Goal: Task Accomplishment & Management: Manage account settings

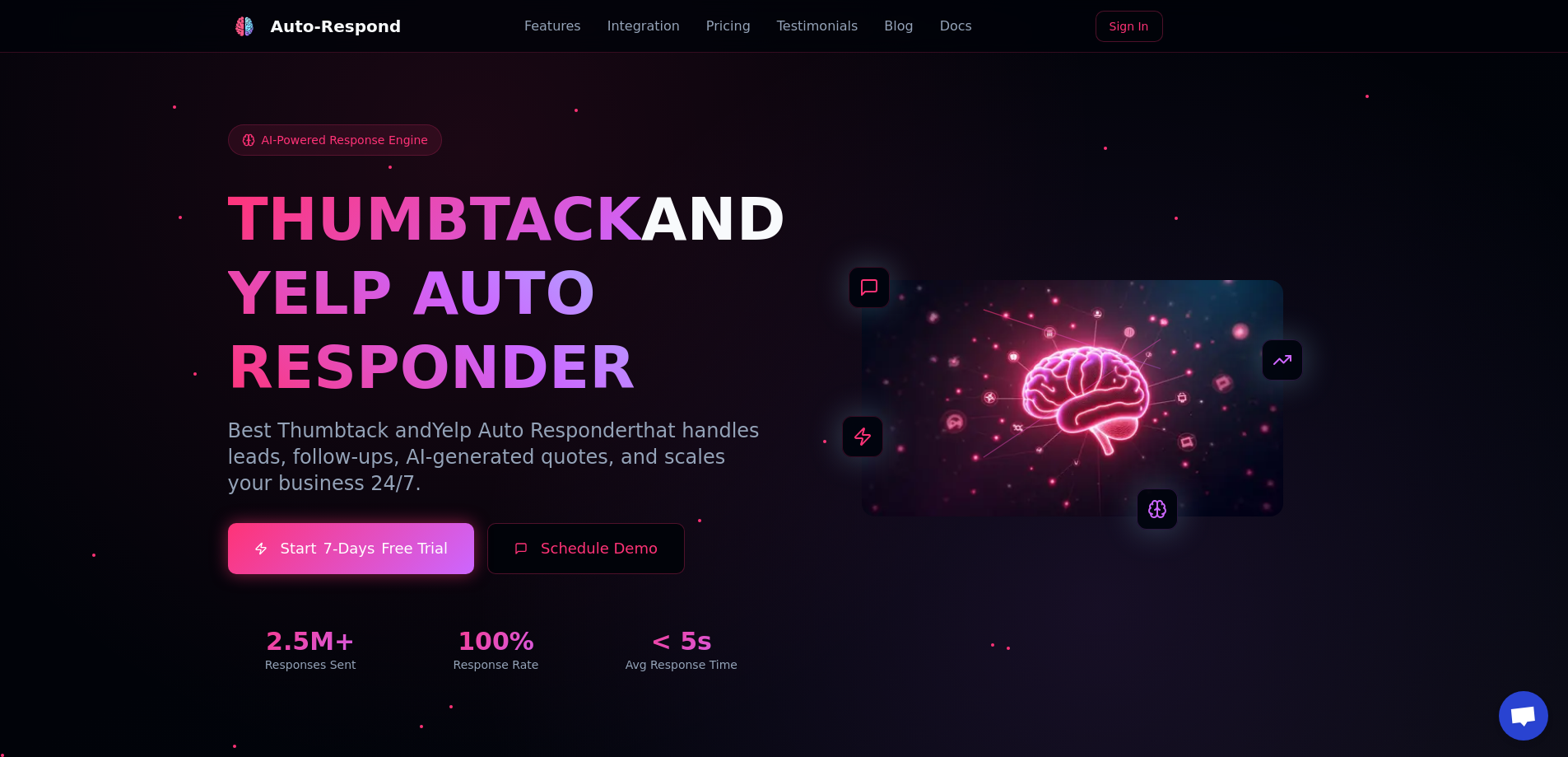
drag, startPoint x: 464, startPoint y: 619, endPoint x: 475, endPoint y: 135, distance: 484.1
click at [1379, 144] on div at bounding box center [784, 378] width 1568 height 757
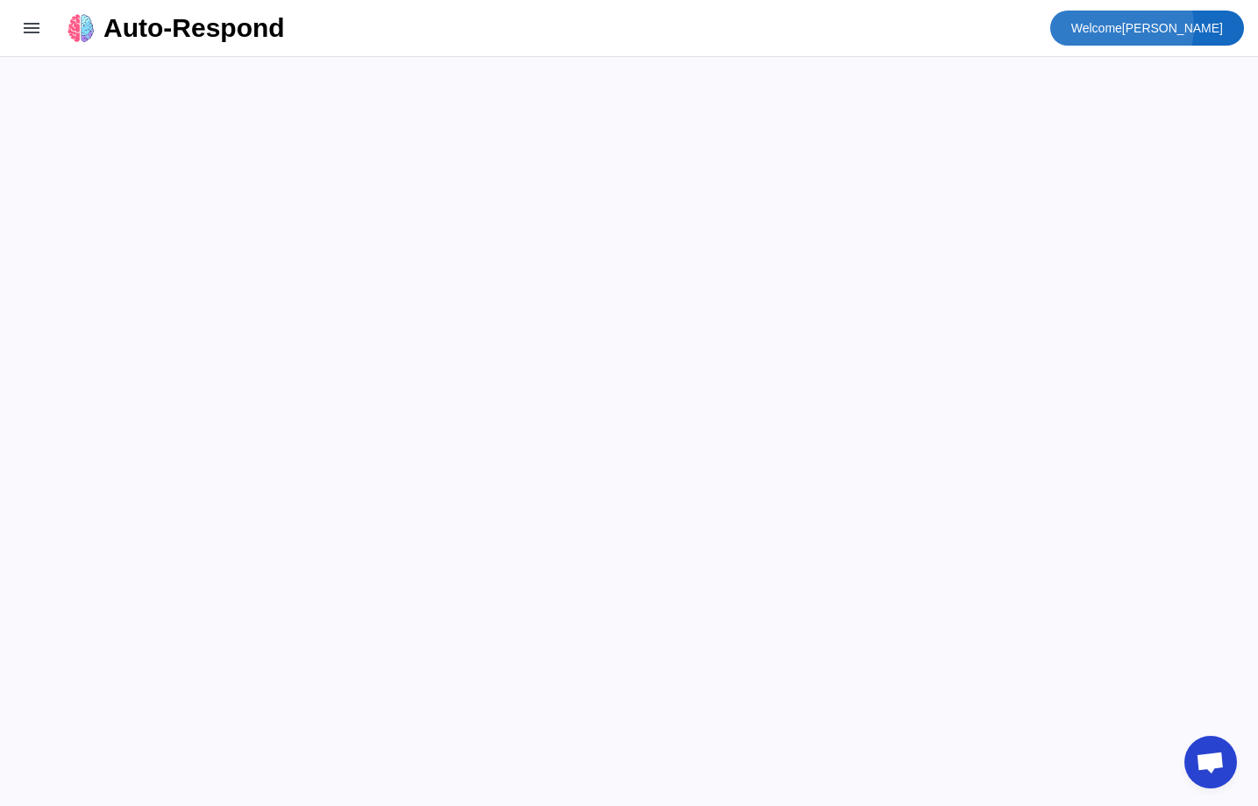
click at [1122, 27] on span "Welcome" at bounding box center [1096, 28] width 51 height 14
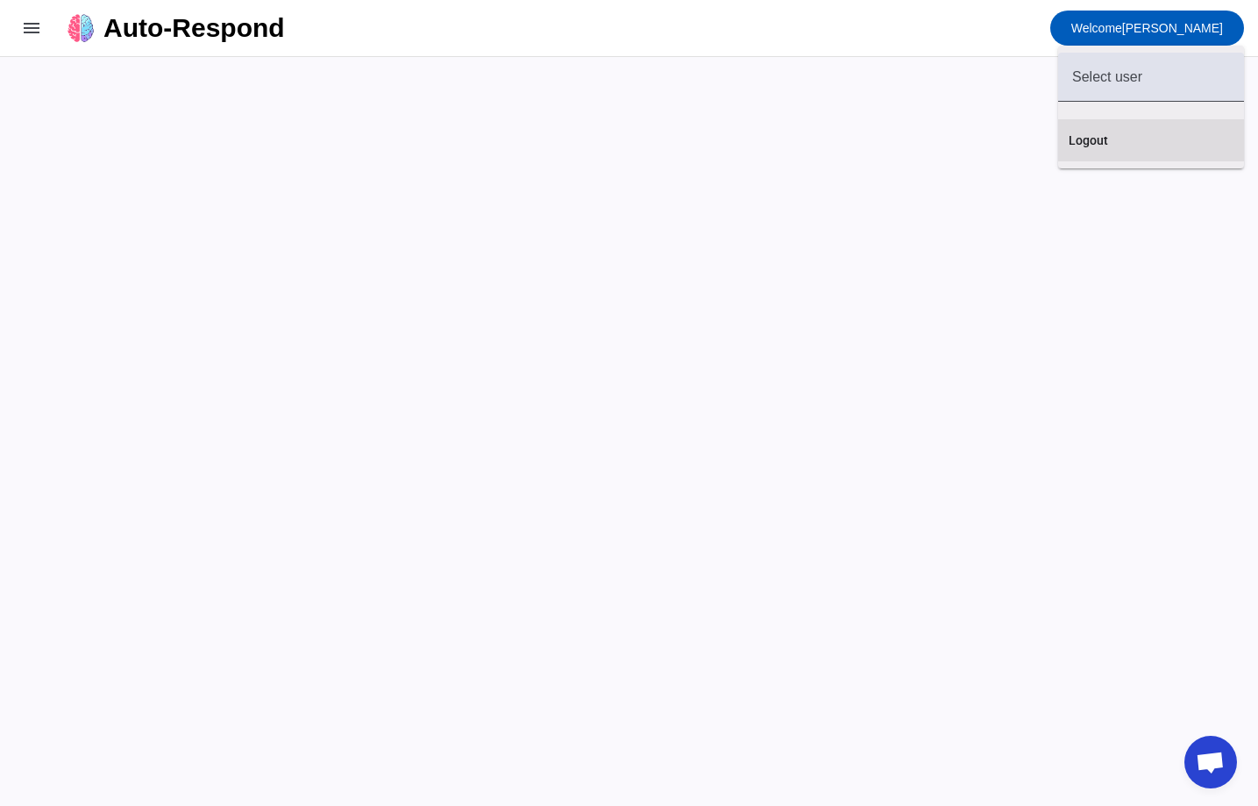
click at [1142, 131] on button "Logout" at bounding box center [1151, 140] width 186 height 42
